Goal: Information Seeking & Learning: Learn about a topic

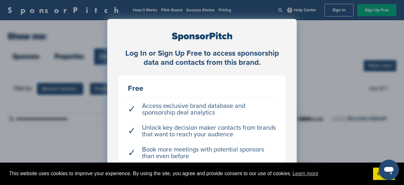
click at [72, 139] on div "Log In or Sign Up Free to access sponsorship data and contacts from this brand.…" at bounding box center [202, 108] width 404 height 216
click at [374, 178] on link "Got it!" at bounding box center [384, 173] width 22 height 13
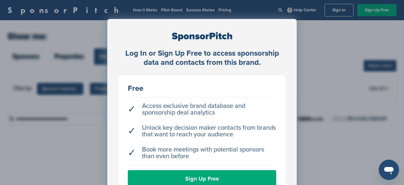
click at [311, 86] on div "Log In or Sign Up Free to access sponsorship data and contacts from this brand.…" at bounding box center [202, 108] width 404 height 216
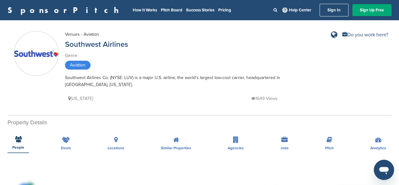
click at [26, 11] on link "SponsorPitch" at bounding box center [65, 10] width 115 height 8
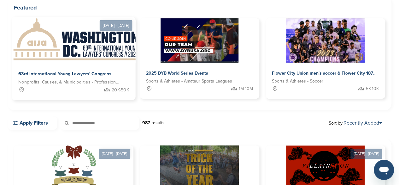
scroll to position [63, 0]
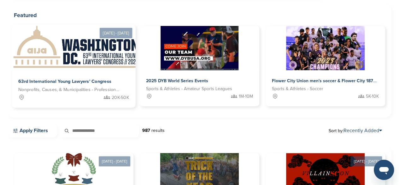
click at [51, 68] on img at bounding box center [77, 48] width 130 height 46
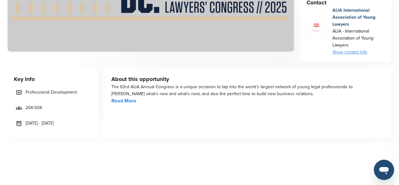
scroll to position [189, 0]
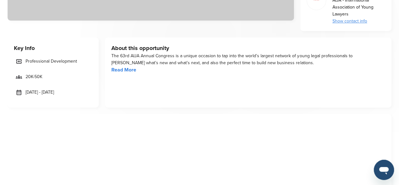
click at [126, 71] on link "Read More" at bounding box center [123, 70] width 25 height 6
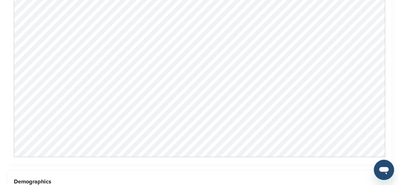
scroll to position [816, 0]
